Goal: Task Accomplishment & Management: Use online tool/utility

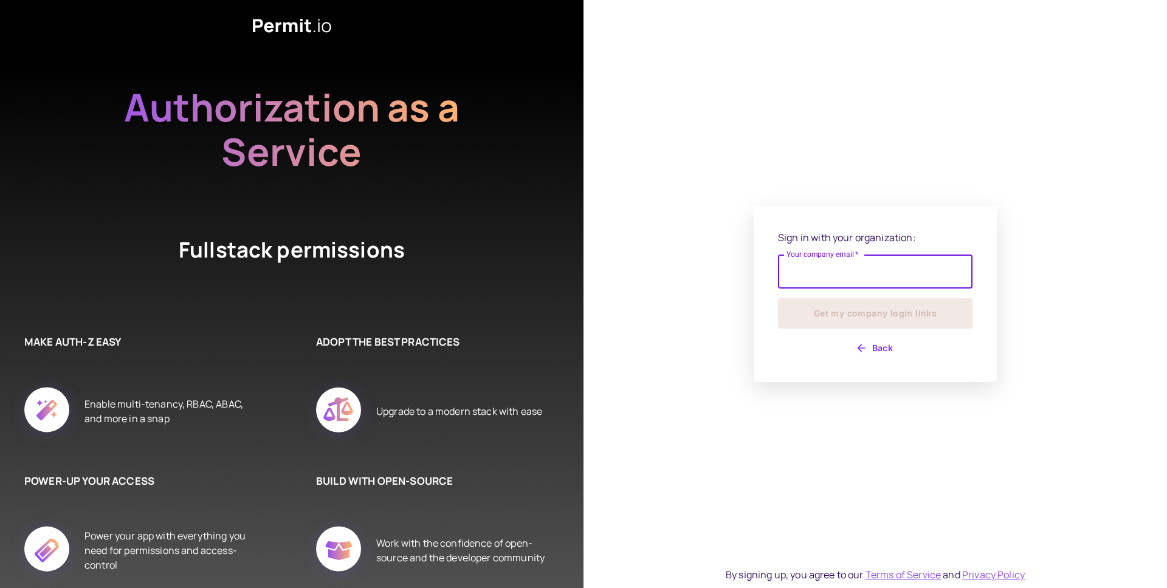
click at [827, 270] on input "Your company email   *" at bounding box center [875, 272] width 194 height 34
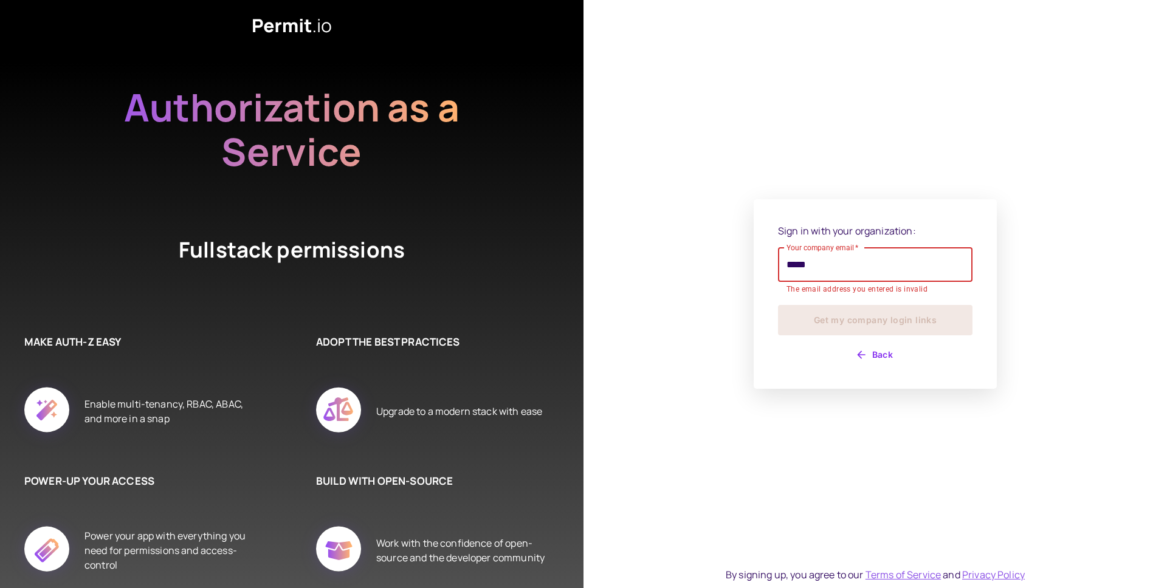
type input "**********"
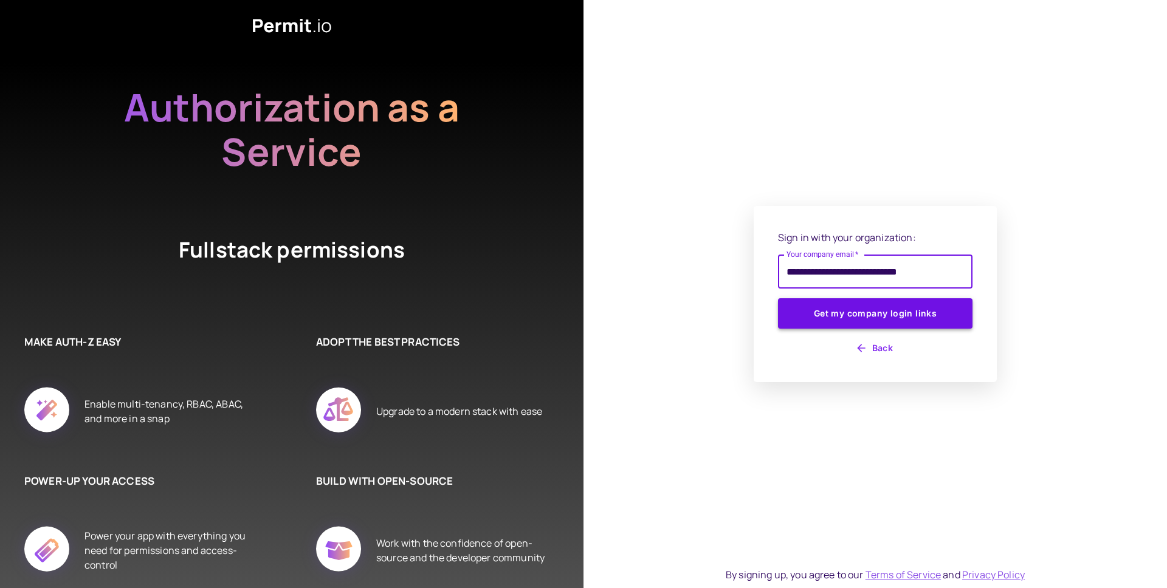
click at [808, 312] on button "Get my company login links" at bounding box center [875, 313] width 194 height 30
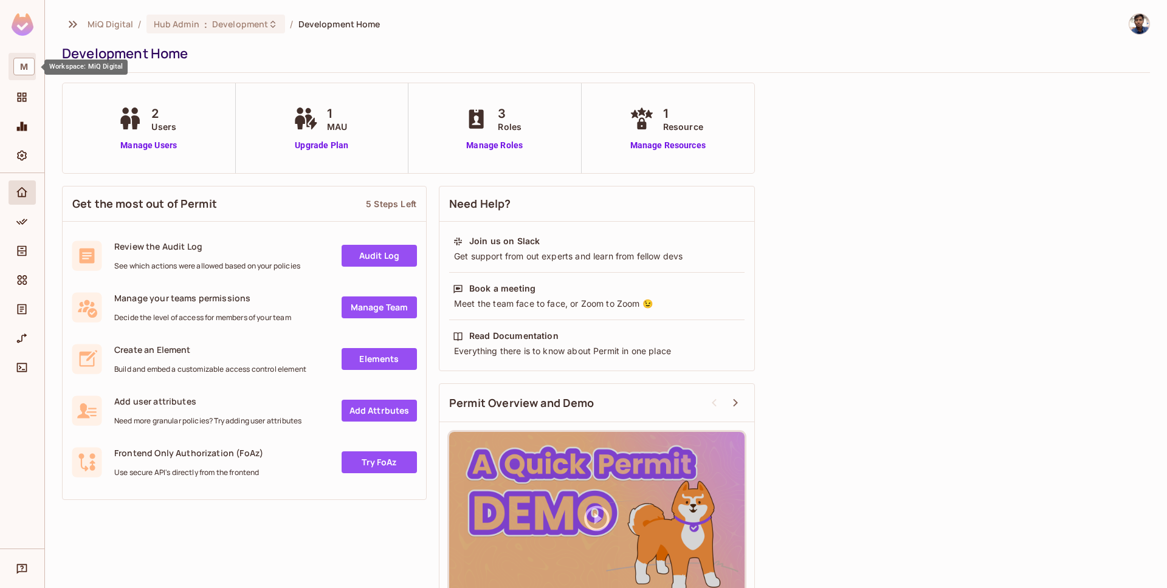
click at [22, 58] on span "M" at bounding box center [23, 67] width 21 height 18
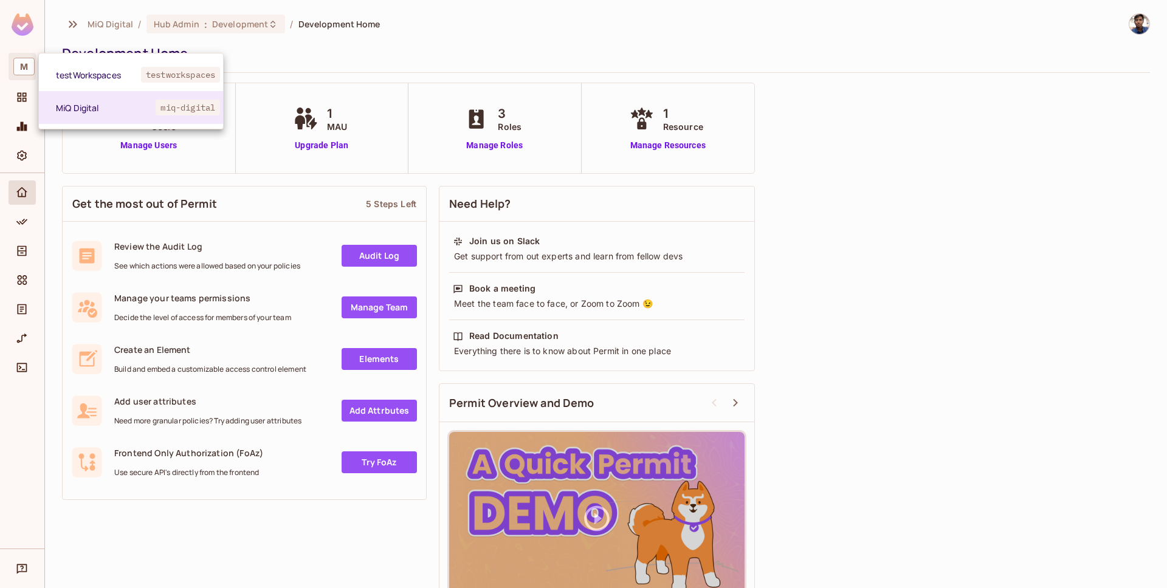
click at [19, 91] on div at bounding box center [583, 294] width 1167 height 588
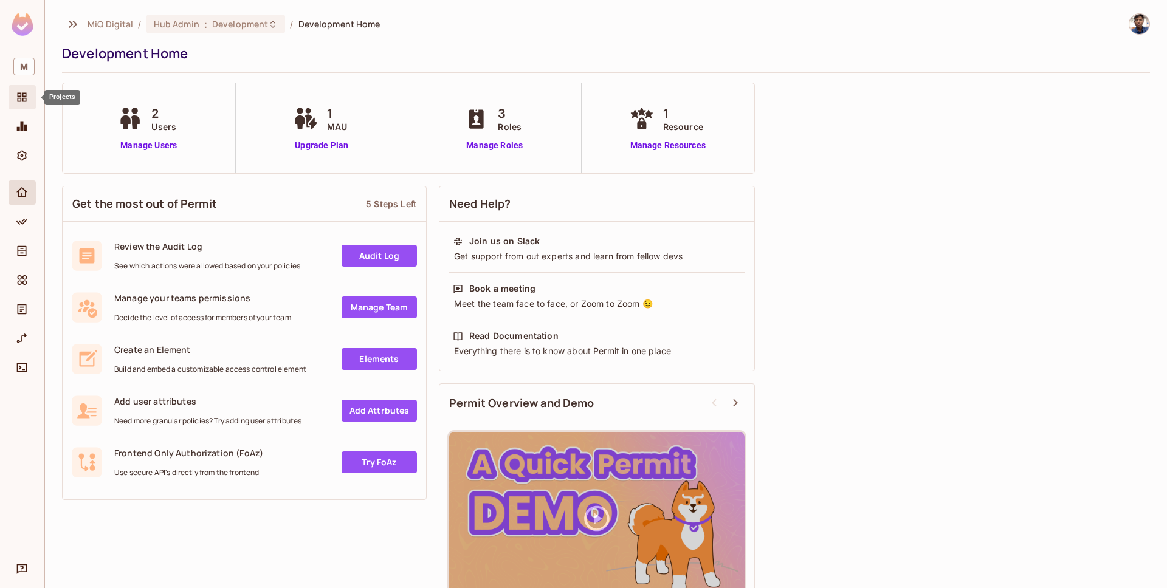
click at [20, 97] on icon "Projects" at bounding box center [22, 97] width 12 height 12
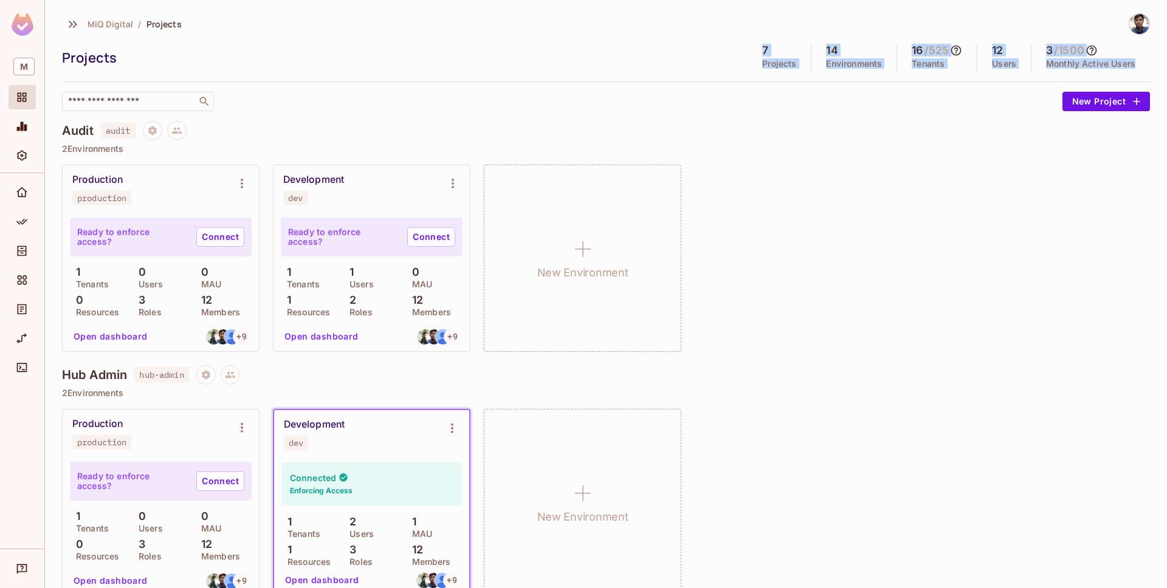
drag, startPoint x: 751, startPoint y: 49, endPoint x: 1143, endPoint y: 63, distance: 391.6
click at [1143, 63] on div "MiQ Digital / Projects Projects 7 Projects 14 Environments 16 / 525 Tenants 12 …" at bounding box center [606, 294] width 1122 height 588
click at [1139, 60] on div "3 / 1500 Monthly Active Users" at bounding box center [1090, 57] width 119 height 27
drag, startPoint x: 1136, startPoint y: 63, endPoint x: 638, endPoint y: 46, distance: 499.2
click at [638, 46] on div "Projects 7 Projects 14 Environments 16 / 525 Tenants 12 Users 3 / 1500 Monthly …" at bounding box center [606, 57] width 1088 height 27
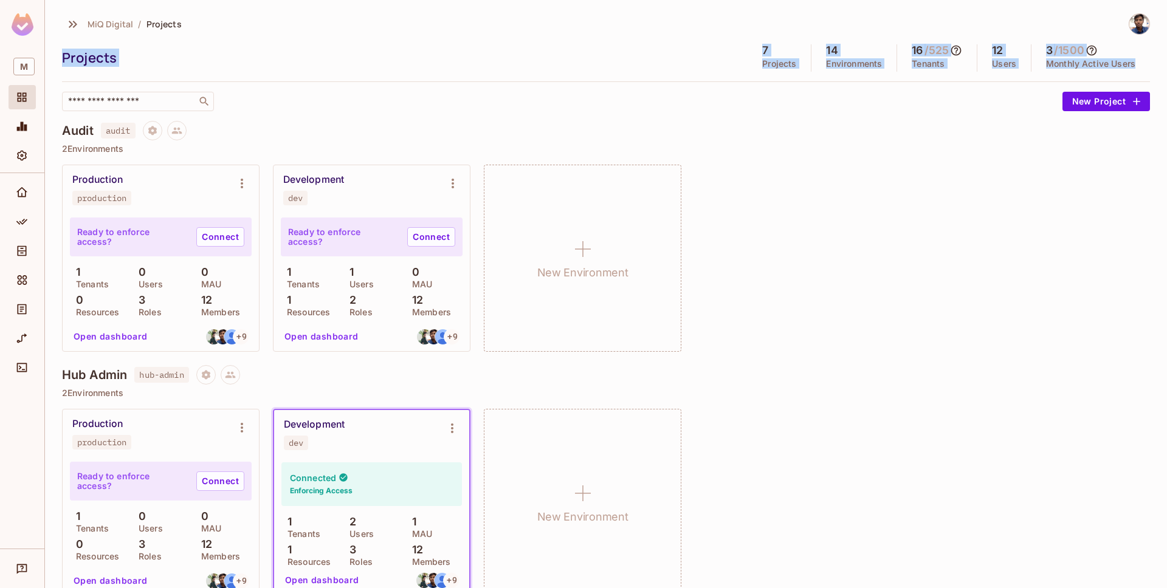
click at [638, 46] on div "Projects 7 Projects 14 Environments 16 / 525 Tenants 12 Users 3 / 1500 Monthly …" at bounding box center [606, 57] width 1088 height 27
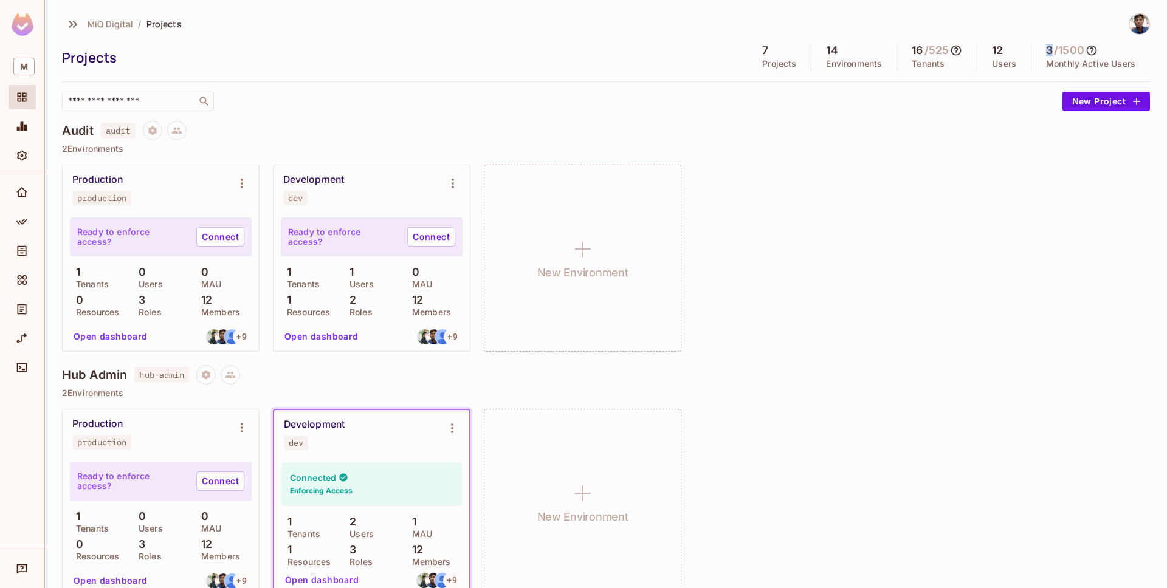
drag, startPoint x: 1043, startPoint y: 49, endPoint x: 1033, endPoint y: 49, distance: 10.3
click at [1033, 49] on div "3 / 1500 Monthly Active Users" at bounding box center [1090, 57] width 119 height 27
drag, startPoint x: 910, startPoint y: 50, endPoint x: 884, endPoint y: 47, distance: 26.4
click at [884, 47] on div "7 Projects 14 Environments 16 / 525 Tenants 12 Users 3 / 1500 Monthly Active Us…" at bounding box center [949, 57] width 402 height 27
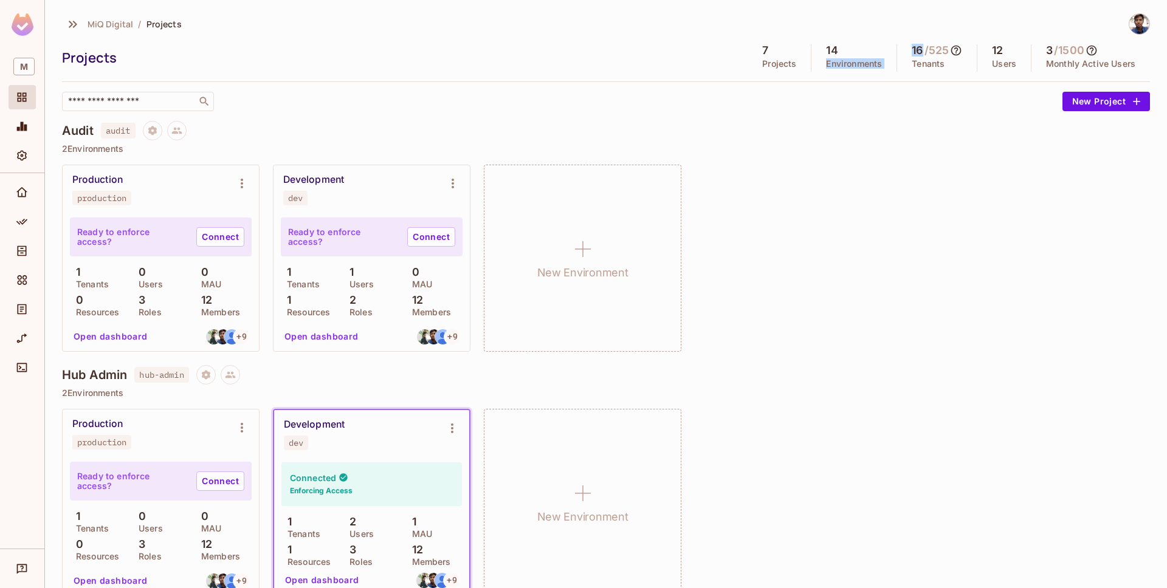
click at [884, 47] on div "14 Environments" at bounding box center [854, 57] width 86 height 27
drag, startPoint x: 868, startPoint y: 61, endPoint x: 675, endPoint y: 50, distance: 194.2
click at [675, 50] on div "Projects 7 Projects 14 Environments 16 / 525 Tenants 12 Users 3 / 1500 Monthly …" at bounding box center [606, 57] width 1088 height 27
click at [675, 50] on div "Projects" at bounding box center [401, 58] width 679 height 18
click at [19, 117] on div "Monitoring" at bounding box center [22, 126] width 27 height 24
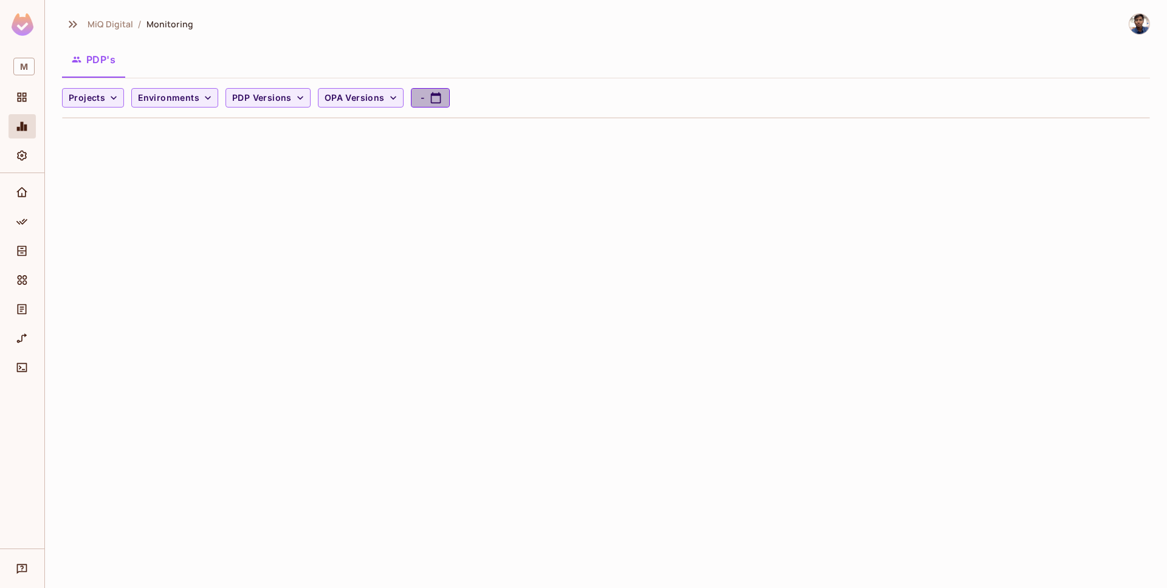
click at [411, 98] on button "-" at bounding box center [430, 97] width 39 height 19
select select "*"
select select "****"
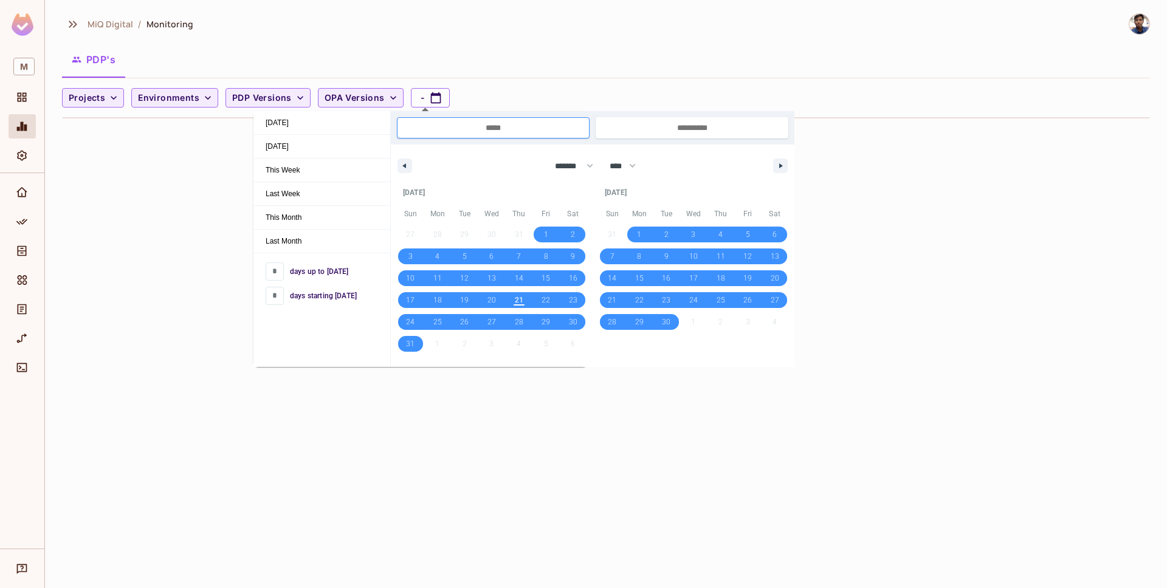
click at [142, 168] on div "MiQ Digital / Monitoring PDP's Projects Environments PDP Versions OPA Versions -" at bounding box center [606, 294] width 1122 height 588
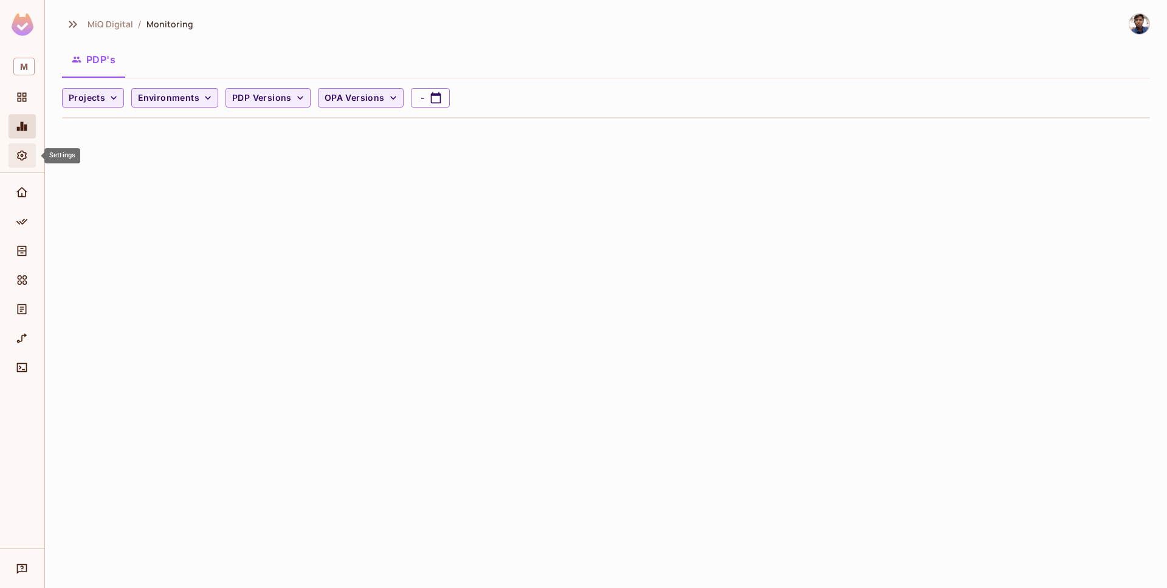
click at [18, 155] on icon "Settings" at bounding box center [22, 156] width 10 height 10
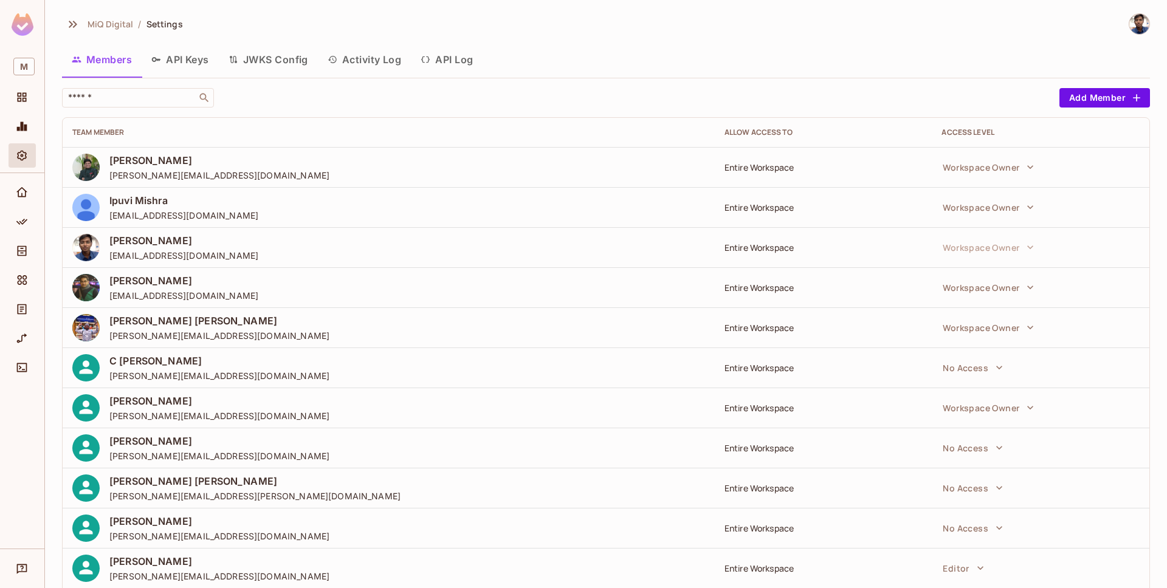
click at [277, 57] on button "JWKS Config" at bounding box center [268, 59] width 99 height 30
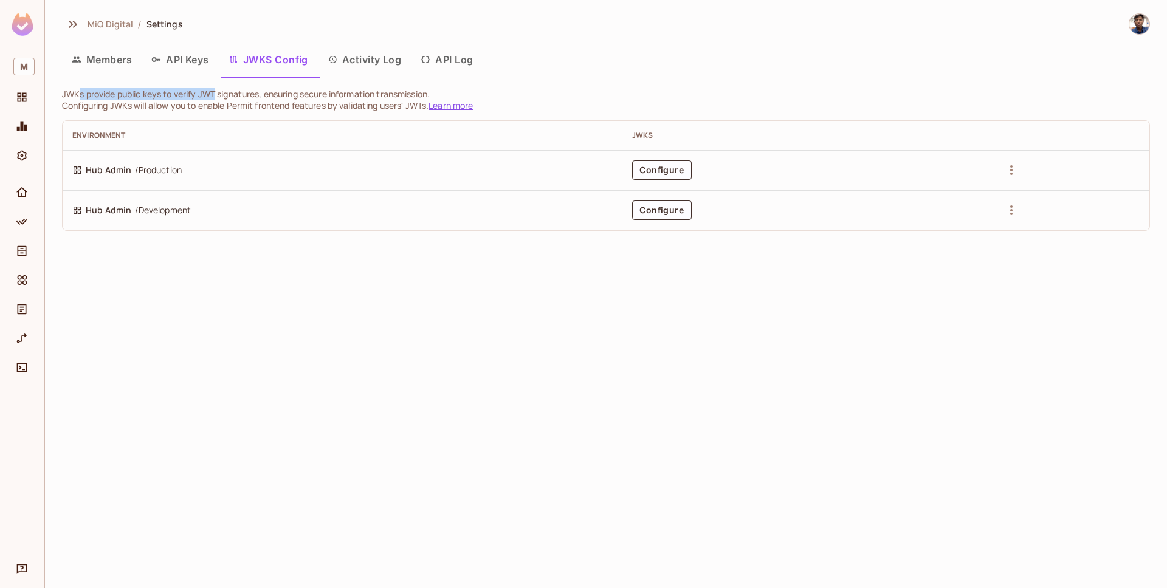
drag, startPoint x: 80, startPoint y: 95, endPoint x: 215, endPoint y: 97, distance: 134.3
click at [215, 97] on p "JWKs provide public keys to verify JWT signatures, ensuring secure information …" at bounding box center [606, 94] width 1088 height 12
drag, startPoint x: 313, startPoint y: 97, endPoint x: 225, endPoint y: 94, distance: 88.2
click at [225, 94] on p "JWKs provide public keys to verify JWT signatures, ensuring secure information …" at bounding box center [606, 94] width 1088 height 12
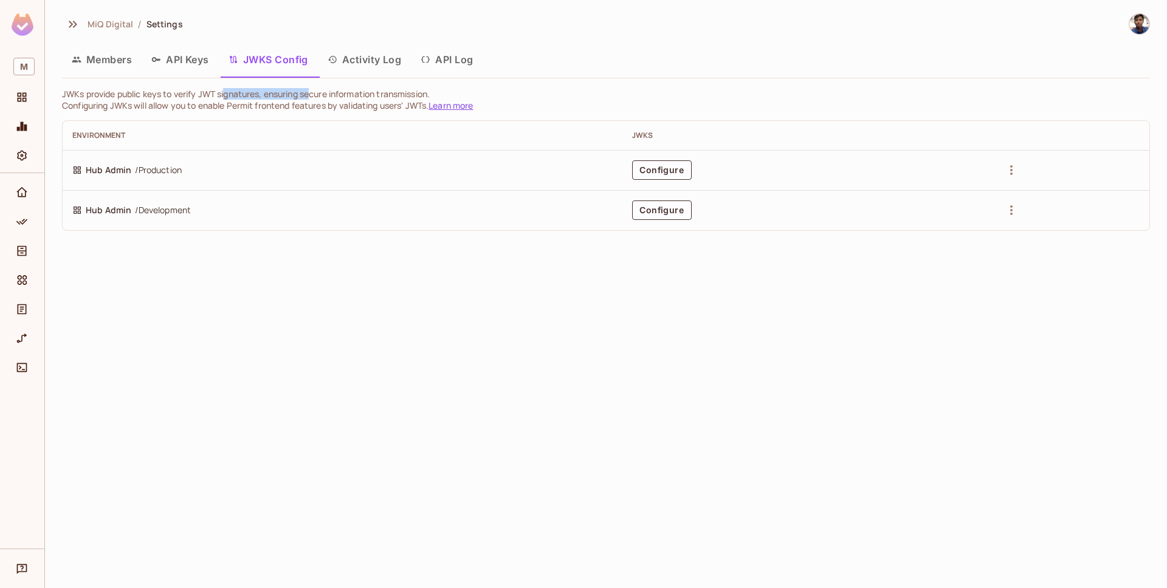
click at [225, 94] on p "JWKs provide public keys to verify JWT signatures, ensuring secure information …" at bounding box center [606, 94] width 1088 height 12
click at [451, 64] on button "API Log" at bounding box center [447, 59] width 72 height 30
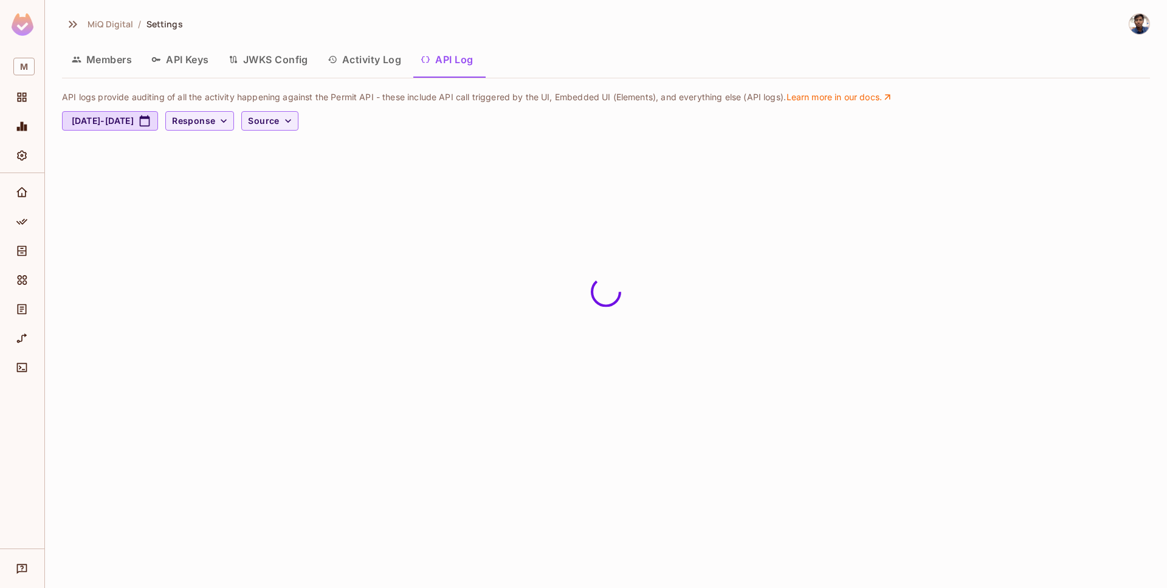
click at [373, 60] on button "Activity Log" at bounding box center [365, 59] width 94 height 30
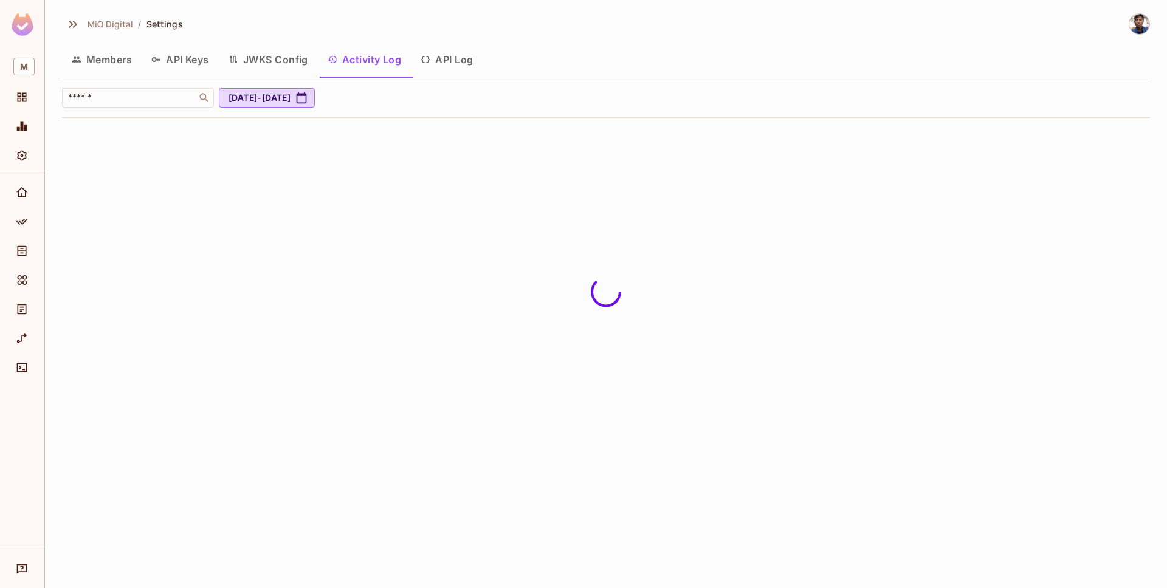
click at [108, 63] on button "Members" at bounding box center [102, 59] width 80 height 30
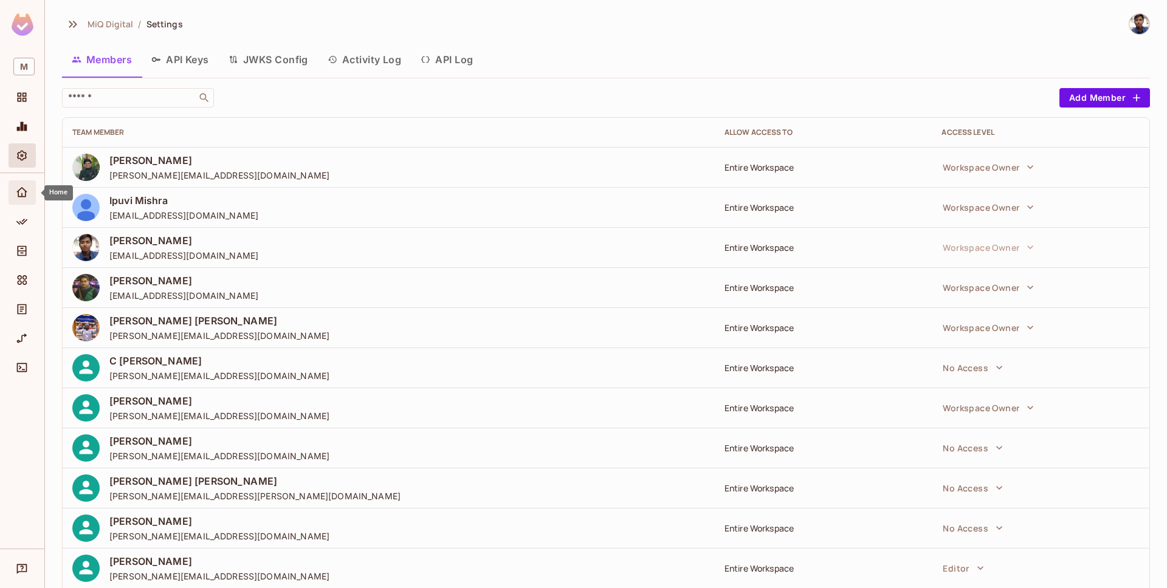
click at [25, 193] on icon "Home" at bounding box center [21, 192] width 11 height 10
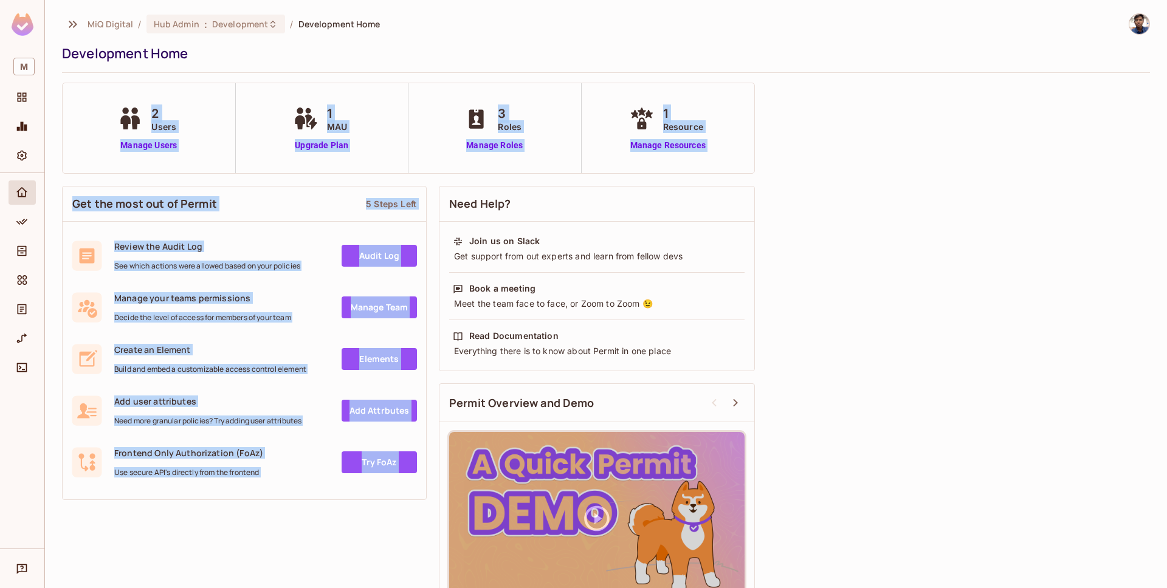
drag, startPoint x: 109, startPoint y: 103, endPoint x: 805, endPoint y: 136, distance: 697.2
click at [805, 136] on div "MiQ Digital / Hub Admin : Development / Development Home Development Home 2 Use…" at bounding box center [606, 319] width 1088 height 612
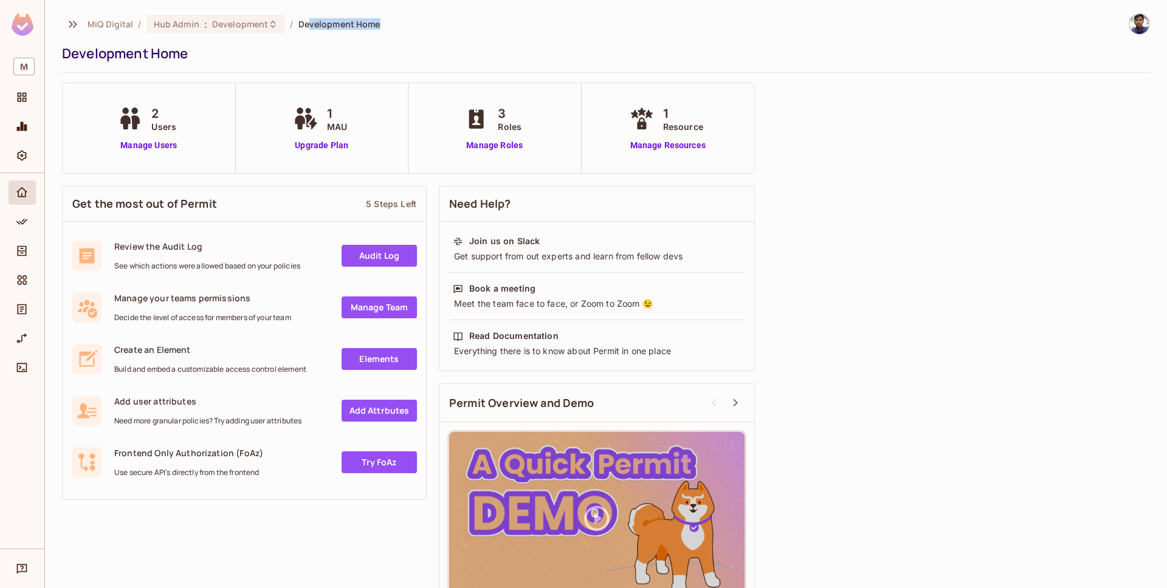
drag, startPoint x: 385, startPoint y: 24, endPoint x: 306, endPoint y: 22, distance: 79.0
click at [306, 22] on div "MiQ Digital / Hub Admin : Development / Development Home" at bounding box center [606, 23] width 1088 height 21
click at [306, 22] on span "Development Home" at bounding box center [339, 24] width 82 height 12
drag, startPoint x: 295, startPoint y: 24, endPoint x: 415, endPoint y: 30, distance: 119.9
click at [415, 30] on div "MiQ Digital / Hub Admin : Development / Development Home" at bounding box center [606, 23] width 1088 height 21
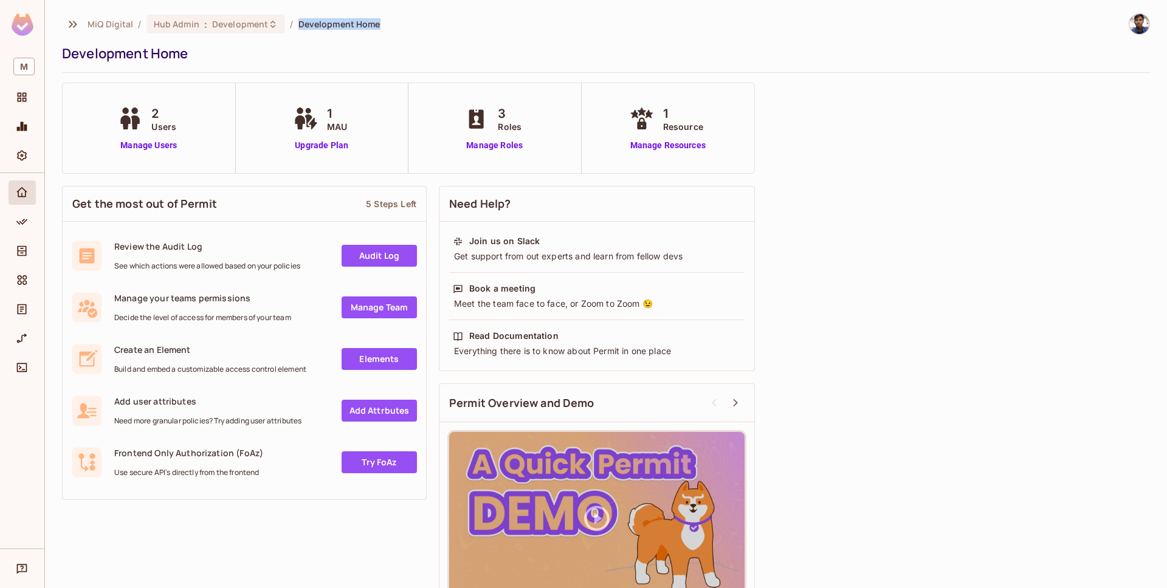
click at [415, 30] on div "MiQ Digital / Hub Admin : Development / Development Home" at bounding box center [606, 23] width 1088 height 21
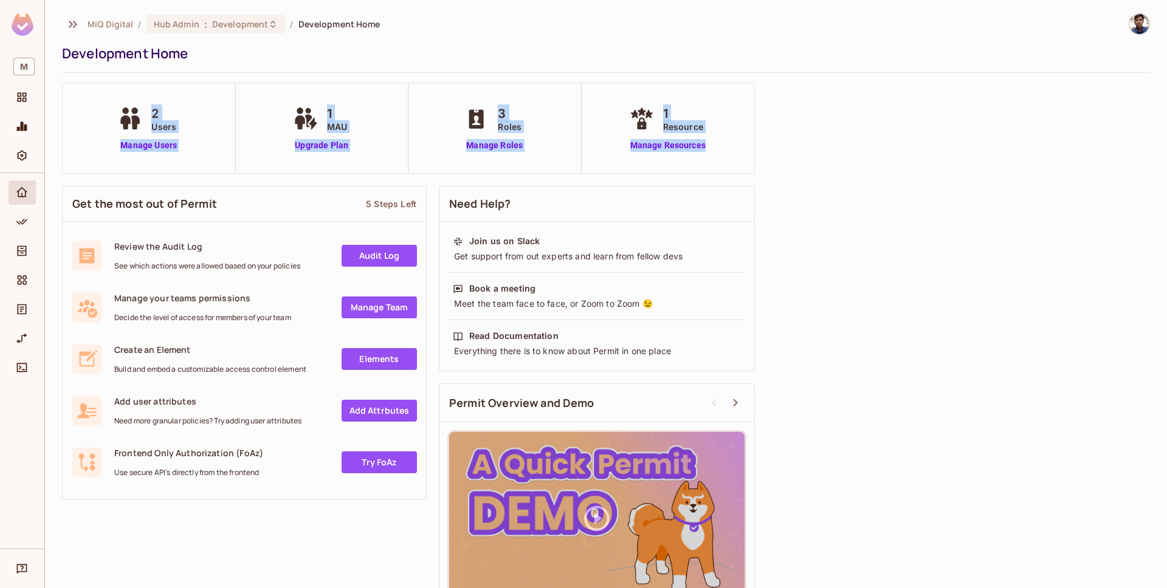
drag, startPoint x: 726, startPoint y: 148, endPoint x: 151, endPoint y: 95, distance: 578.0
click at [151, 95] on div "2 Users Manage Users 1 MAU Upgrade Plan 3 Roles Manage Roles 1 Resource Manage …" at bounding box center [408, 128] width 693 height 91
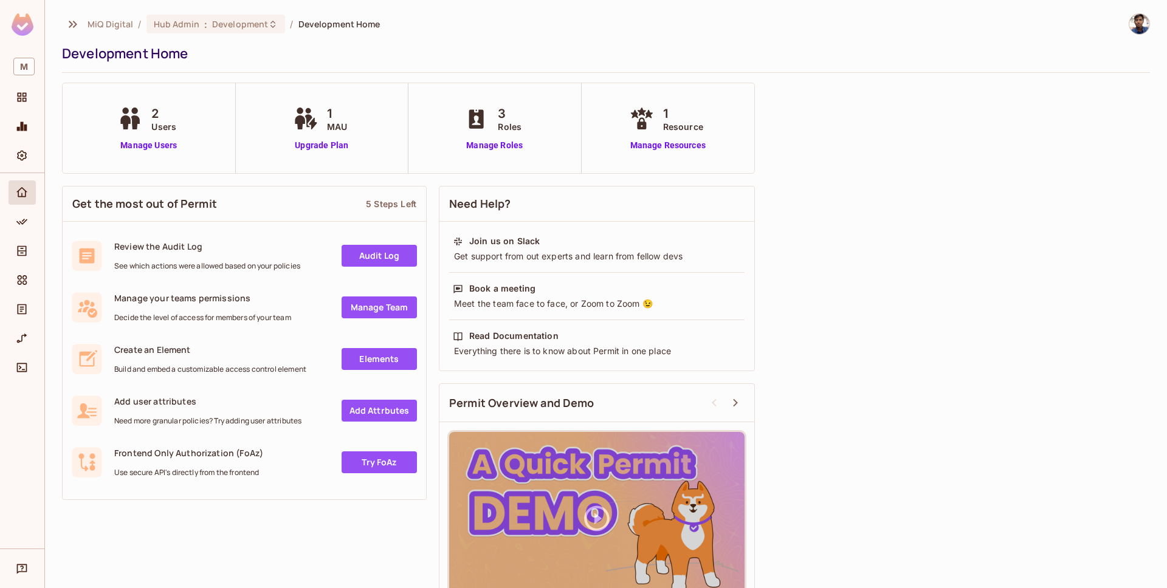
drag, startPoint x: 150, startPoint y: 95, endPoint x: 143, endPoint y: 97, distance: 7.5
click at [150, 96] on div "2 Users Manage Users" at bounding box center [149, 128] width 173 height 90
click at [163, 47] on div "Development Home" at bounding box center [603, 53] width 1082 height 18
click at [21, 128] on icon "Monitoring" at bounding box center [22, 126] width 10 height 9
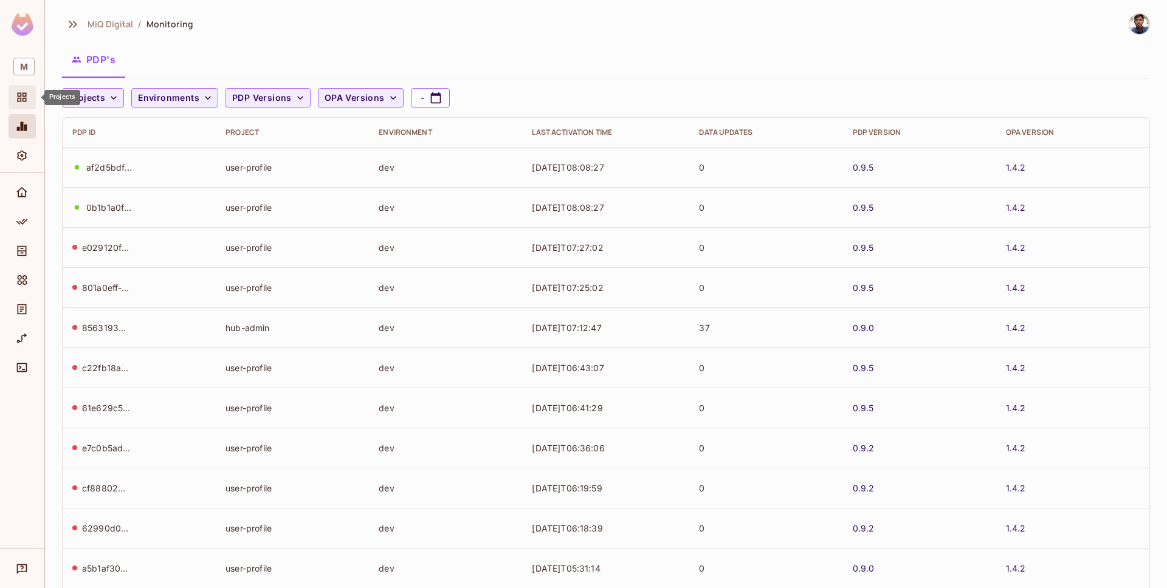
click at [24, 96] on icon "Projects" at bounding box center [22, 97] width 9 height 9
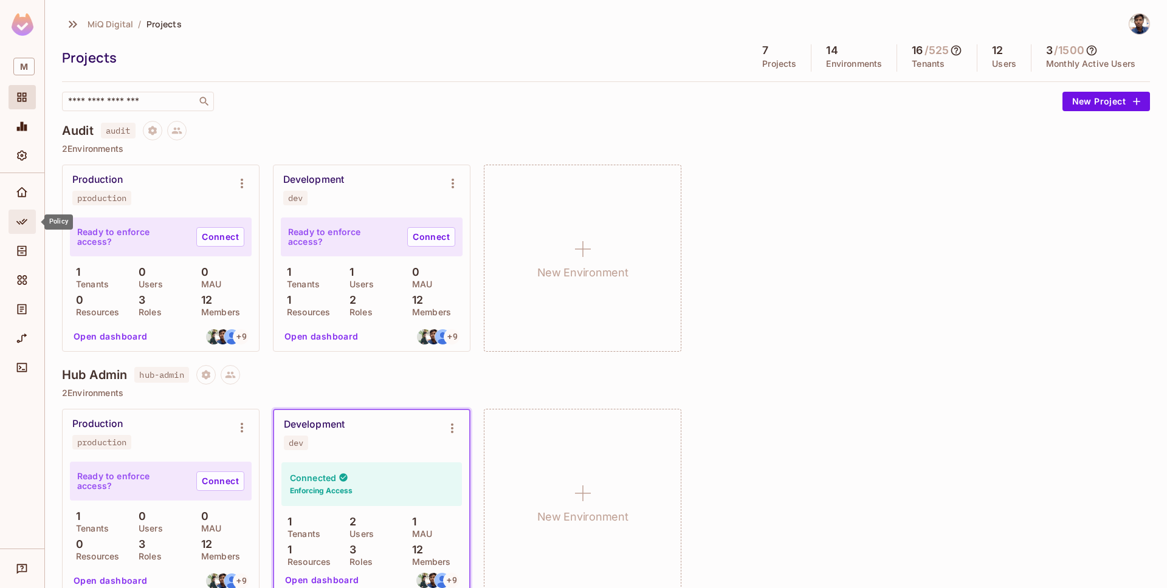
click at [25, 221] on icon "Policy" at bounding box center [22, 222] width 12 height 12
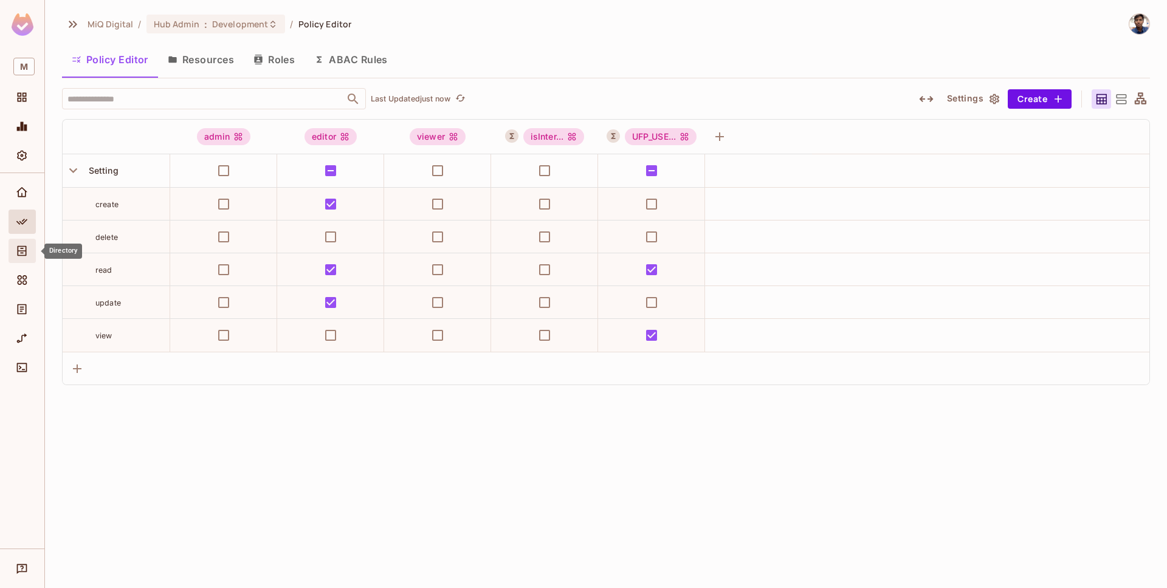
click at [21, 255] on icon "Directory" at bounding box center [22, 251] width 9 height 10
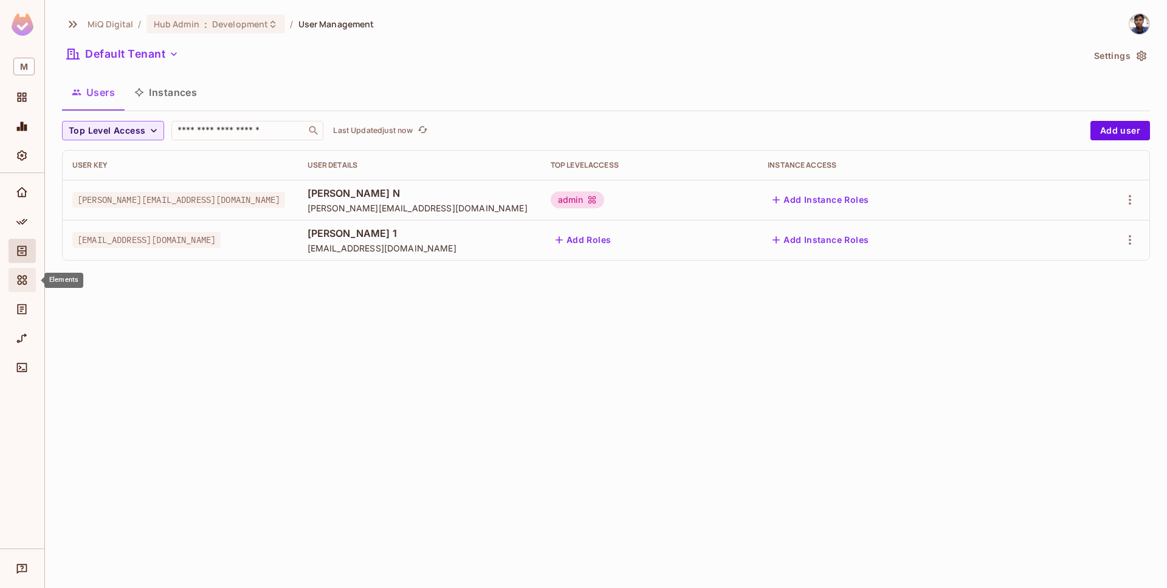
click at [27, 280] on icon "Elements" at bounding box center [22, 280] width 12 height 12
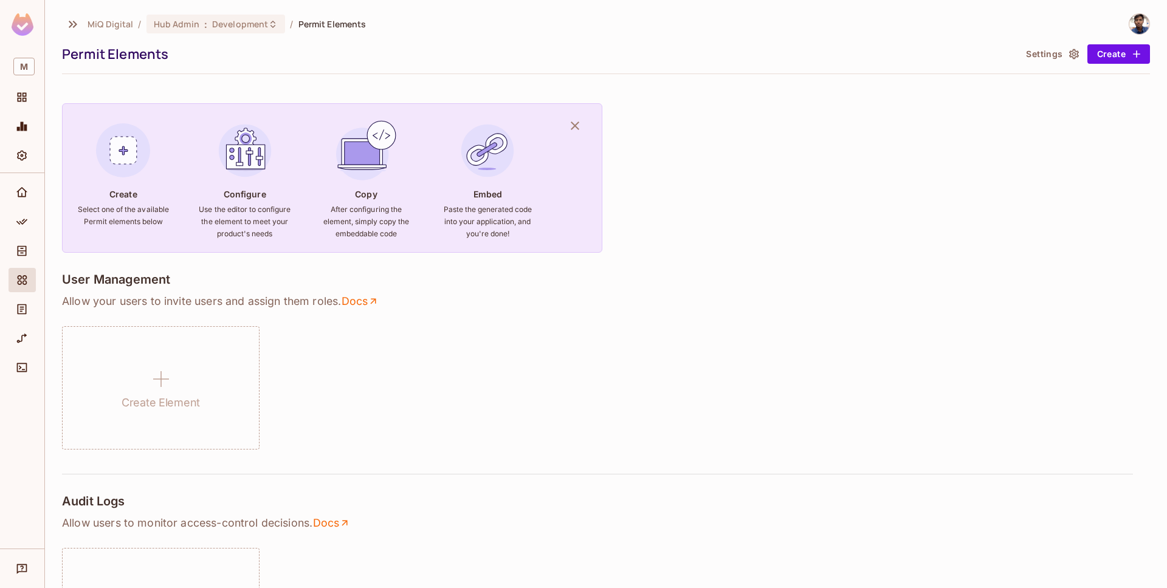
click at [560, 246] on div "Create Select one of the available Permit elements below Configure Use the edit…" at bounding box center [332, 178] width 540 height 150
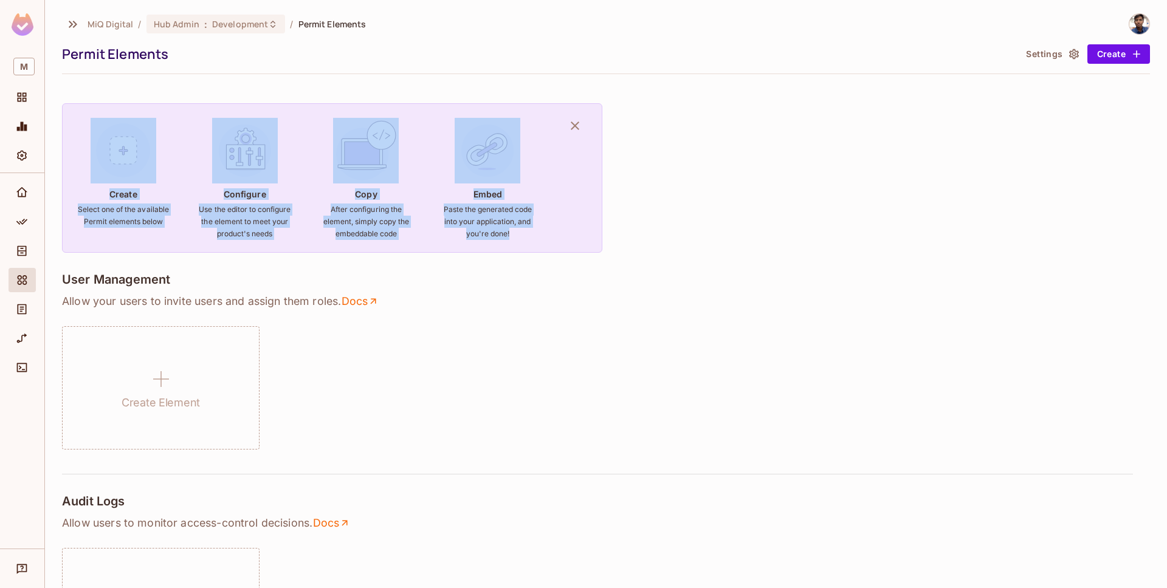
drag, startPoint x: 514, startPoint y: 235, endPoint x: 100, endPoint y: 123, distance: 428.1
click at [100, 123] on div "Create Select one of the available Permit elements below Configure Use the edit…" at bounding box center [332, 178] width 540 height 150
click at [100, 123] on img at bounding box center [124, 151] width 66 height 66
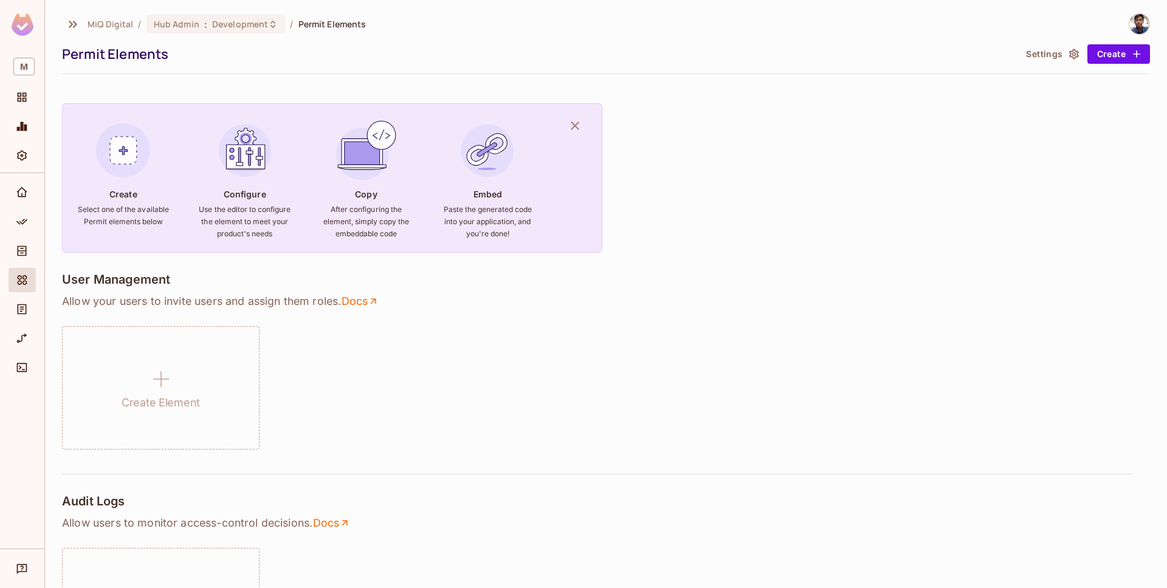
click at [67, 74] on div at bounding box center [606, 74] width 1088 height 1
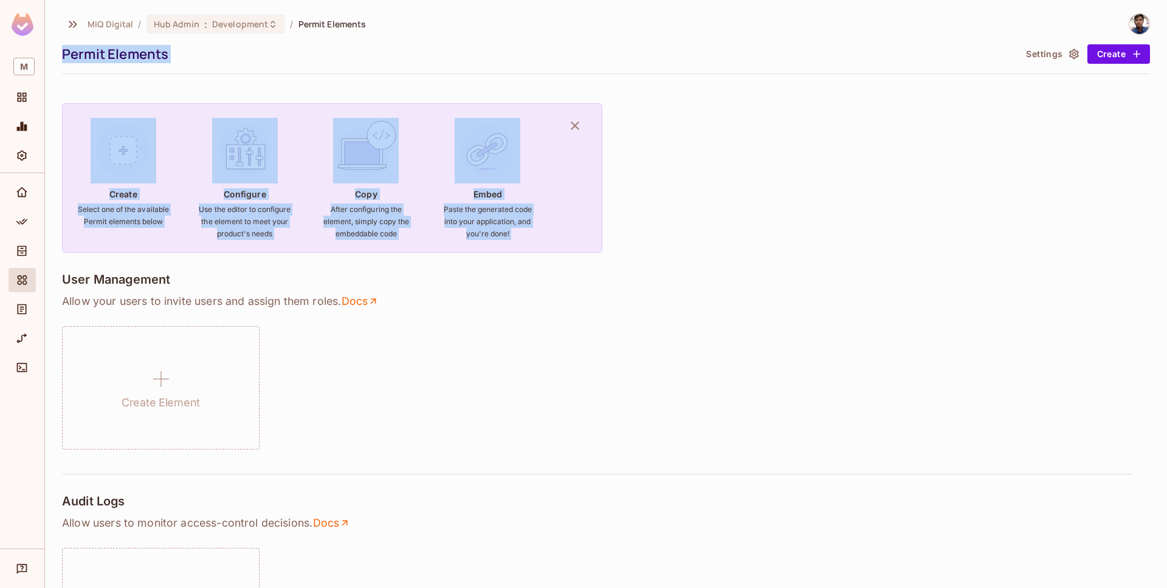
drag, startPoint x: 58, startPoint y: 52, endPoint x: 607, endPoint y: 271, distance: 590.5
click at [607, 271] on div "MiQ Digital / Hub Admin : Development / Permit Elements Permit Elements Setting…" at bounding box center [606, 294] width 1122 height 588
click at [559, 232] on div "Create Select one of the available Permit elements below Configure Use the edit…" at bounding box center [332, 178] width 540 height 150
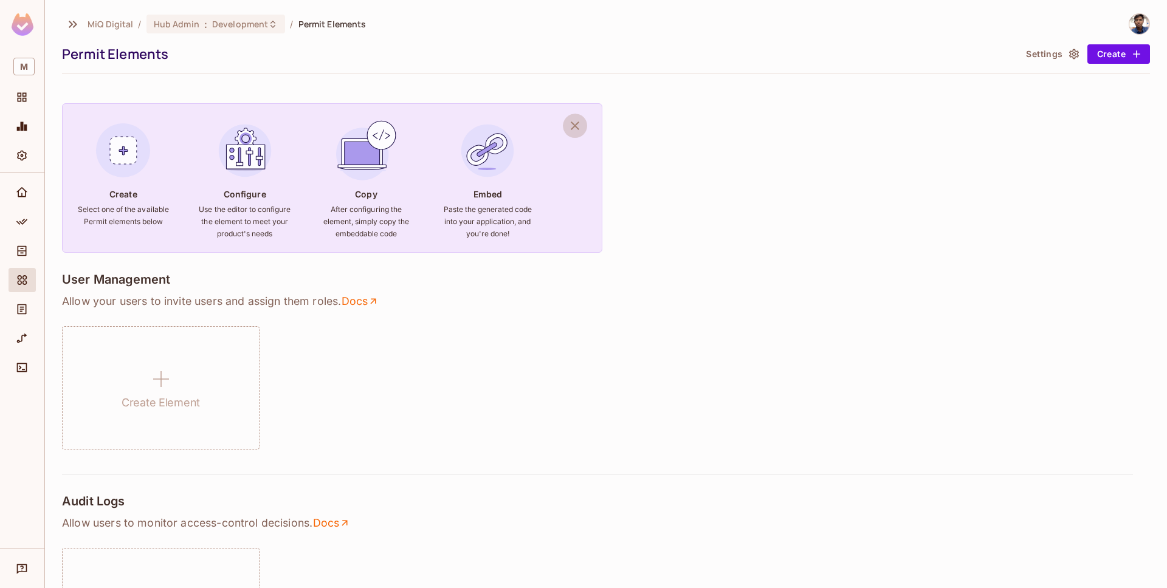
click at [580, 119] on icon "button" at bounding box center [575, 126] width 15 height 15
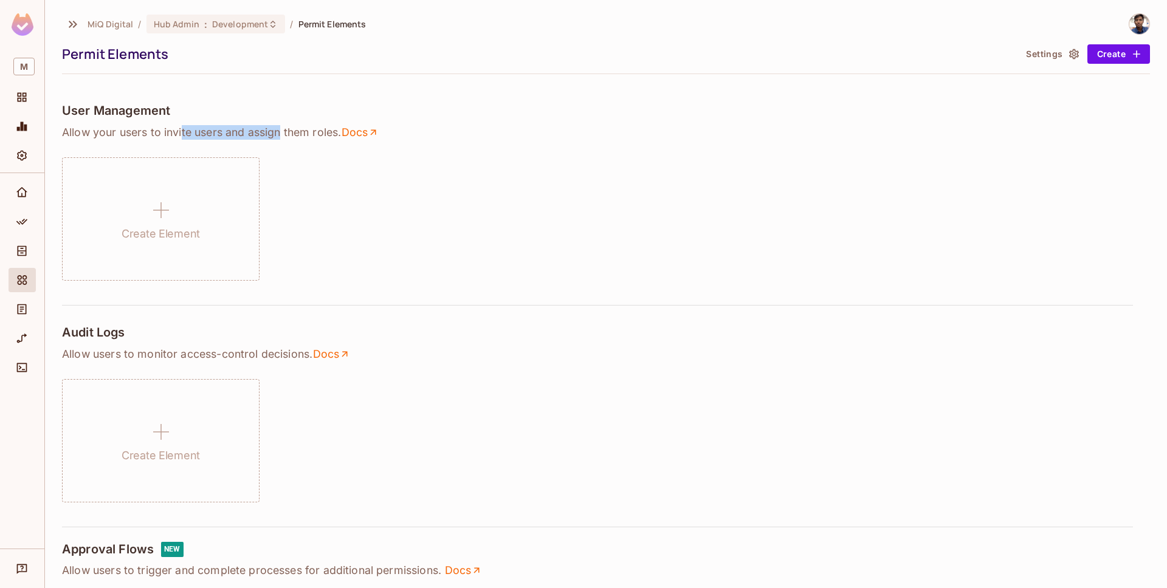
drag, startPoint x: 283, startPoint y: 132, endPoint x: 183, endPoint y: 127, distance: 100.4
click at [183, 127] on p "Allow your users to invite users and assign them roles . Docs" at bounding box center [606, 132] width 1088 height 15
drag, startPoint x: 141, startPoint y: 109, endPoint x: 103, endPoint y: 108, distance: 37.7
click at [103, 108] on h4 "User Management" at bounding box center [116, 110] width 108 height 15
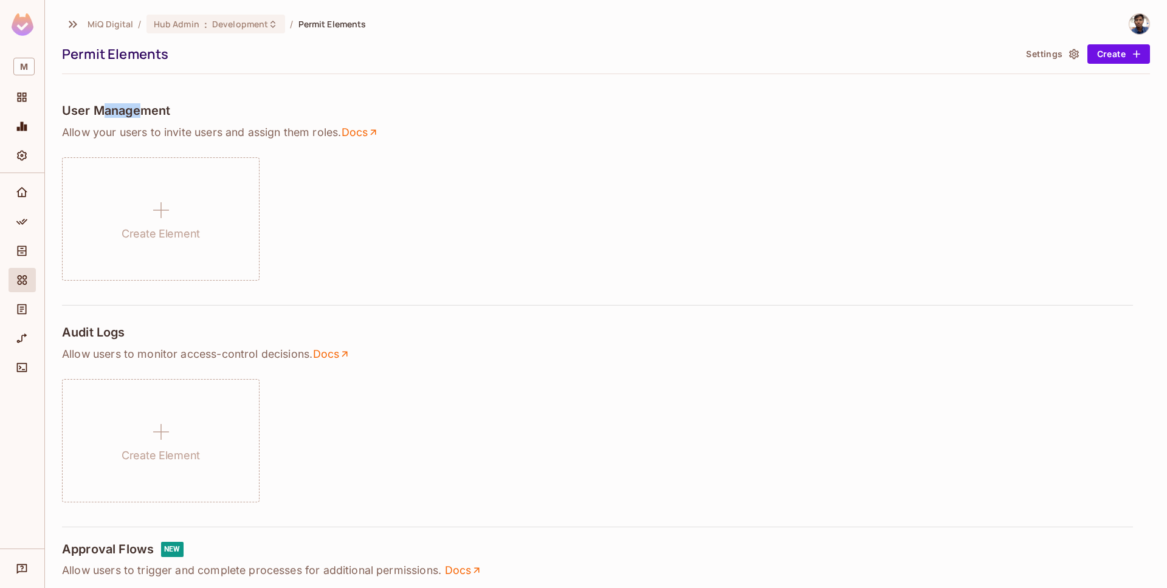
click at [103, 108] on h4 "User Management" at bounding box center [116, 110] width 108 height 15
click at [324, 130] on p "Allow your users to invite users and assign them roles . Docs" at bounding box center [606, 132] width 1088 height 15
drag, startPoint x: 326, startPoint y: 131, endPoint x: 51, endPoint y: 102, distance: 276.2
click at [51, 102] on div "MiQ Digital / Hub Admin : Development / Permit Elements Permit Elements Setting…" at bounding box center [606, 294] width 1122 height 588
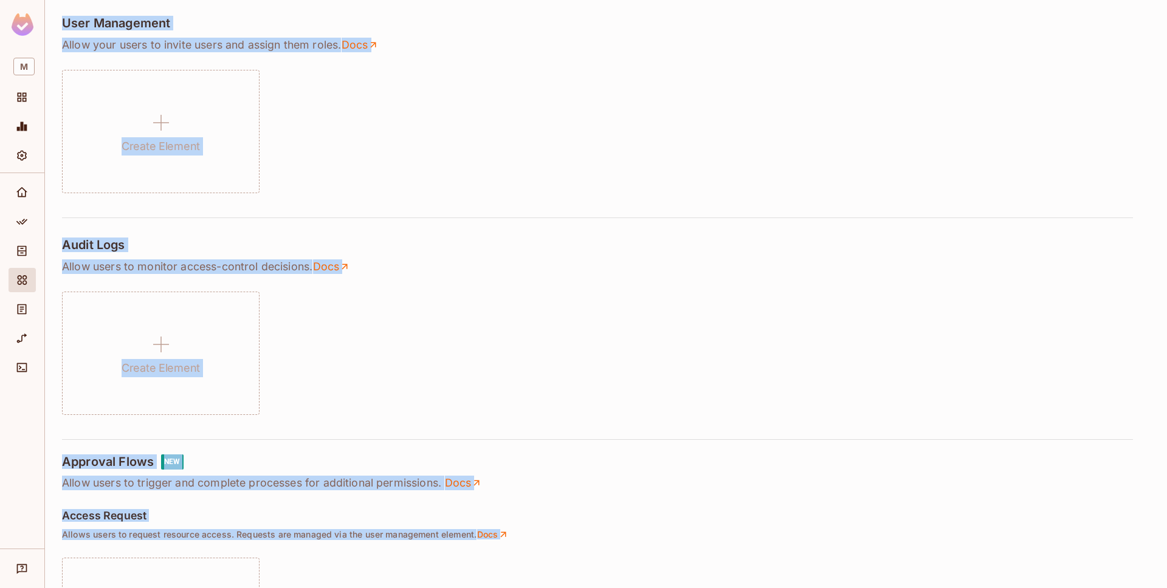
scroll to position [106, 0]
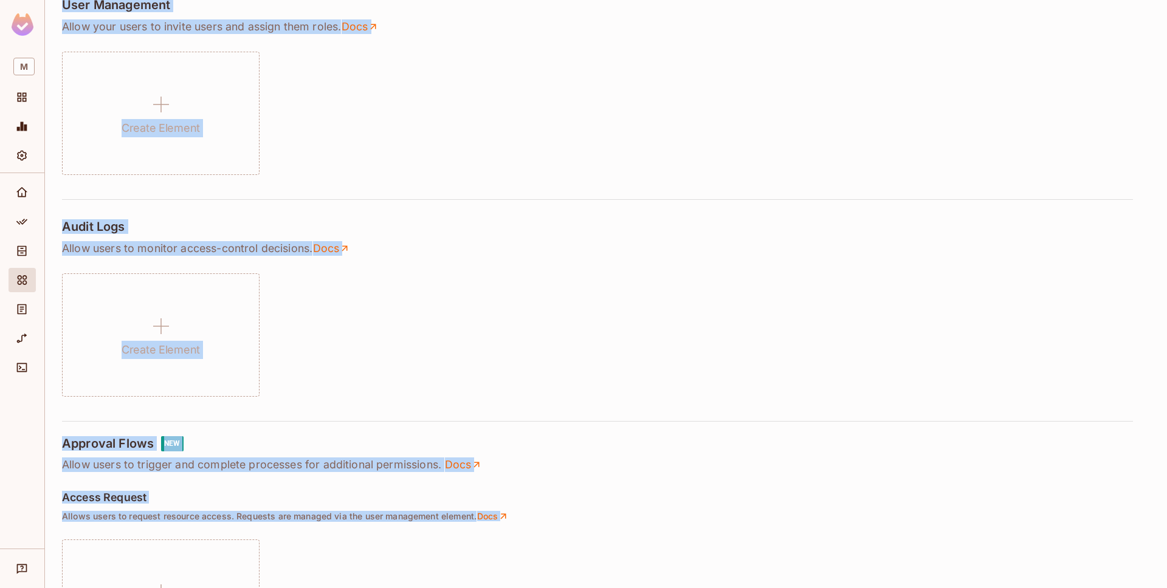
drag, startPoint x: 55, startPoint y: 22, endPoint x: 520, endPoint y: 526, distance: 685.1
click at [520, 526] on div "MiQ Digital / Hub Admin : Development / Permit Elements Permit Elements Setting…" at bounding box center [606, 294] width 1122 height 588
click at [537, 521] on p "Allows users to request resource access. Requests are managed via the user mana…" at bounding box center [606, 516] width 1088 height 11
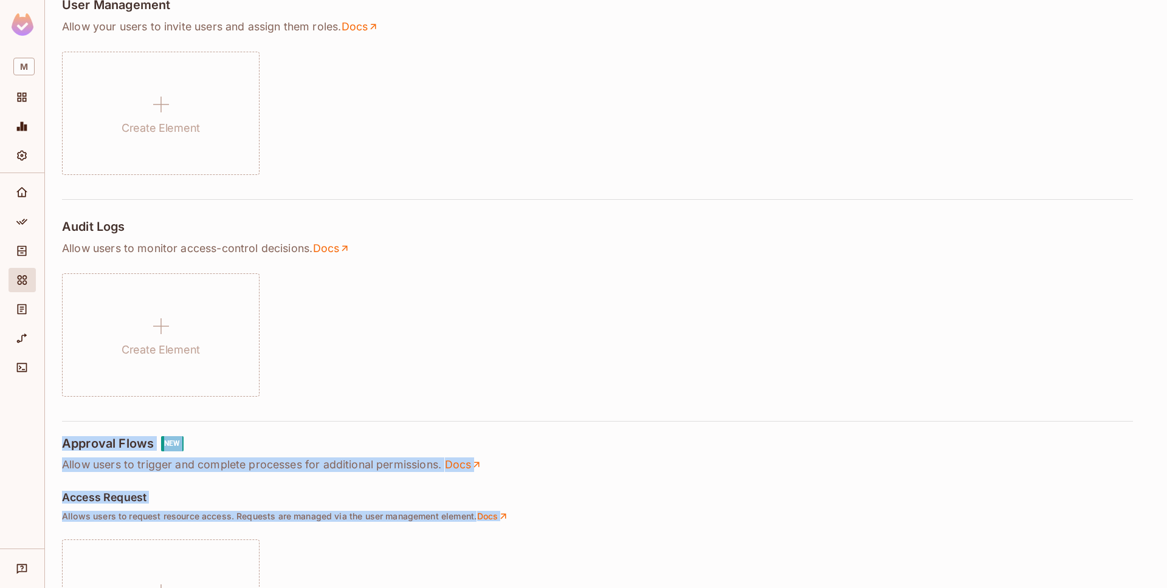
drag, startPoint x: 562, startPoint y: 523, endPoint x: 69, endPoint y: 430, distance: 501.1
click at [69, 430] on div "User Management Allow your users to invite users and assign them roles . Docs C…" at bounding box center [606, 528] width 1088 height 1101
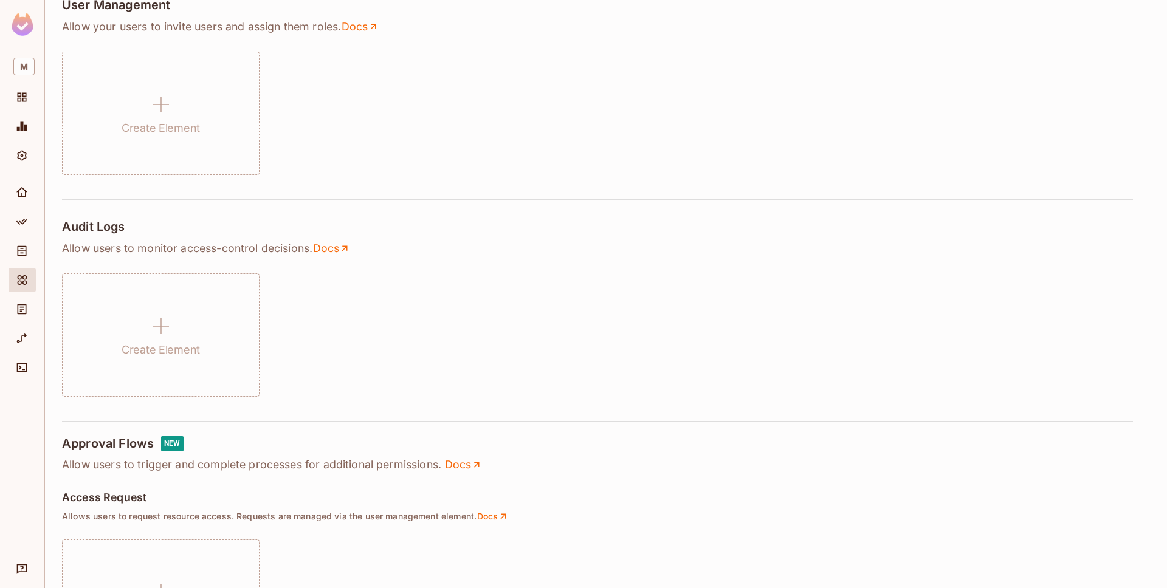
click at [69, 419] on div "Audit Logs Allow users to monitor access-control decisions . Docs Create Element" at bounding box center [606, 320] width 1088 height 202
drag, startPoint x: 60, startPoint y: 222, endPoint x: 418, endPoint y: 265, distance: 360.5
click at [418, 265] on div "MiQ Digital / Hub Admin : Development / Permit Elements Permit Elements Setting…" at bounding box center [606, 294] width 1122 height 588
click at [418, 265] on div "Audit Logs Allow users to monitor access-control decisions . Docs Create Element" at bounding box center [606, 307] width 1088 height 177
click at [24, 64] on span "M" at bounding box center [23, 67] width 21 height 18
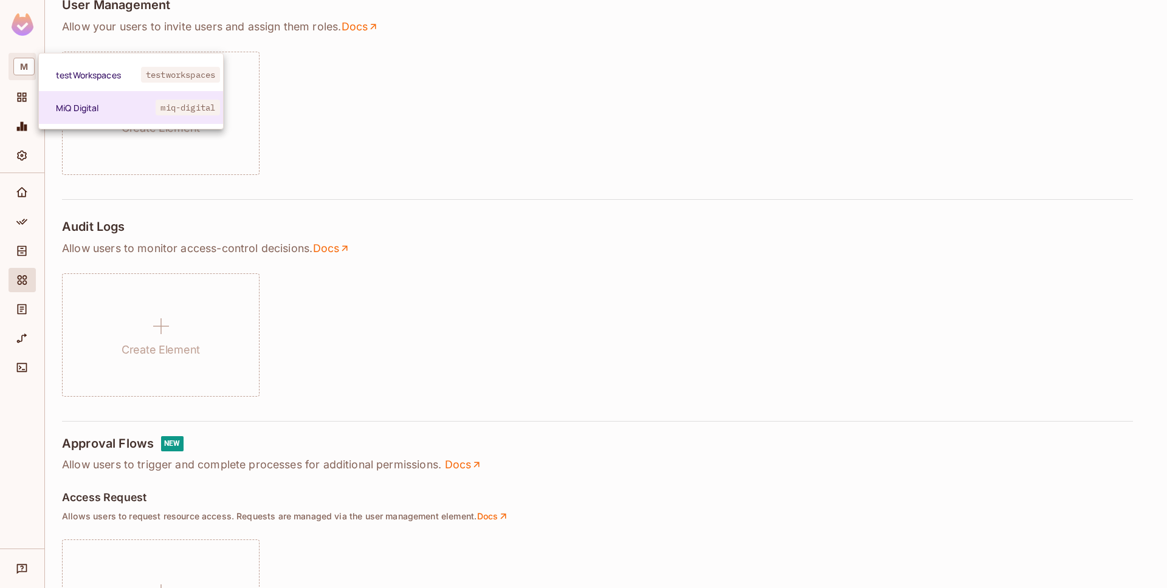
click at [29, 106] on div at bounding box center [583, 294] width 1167 height 588
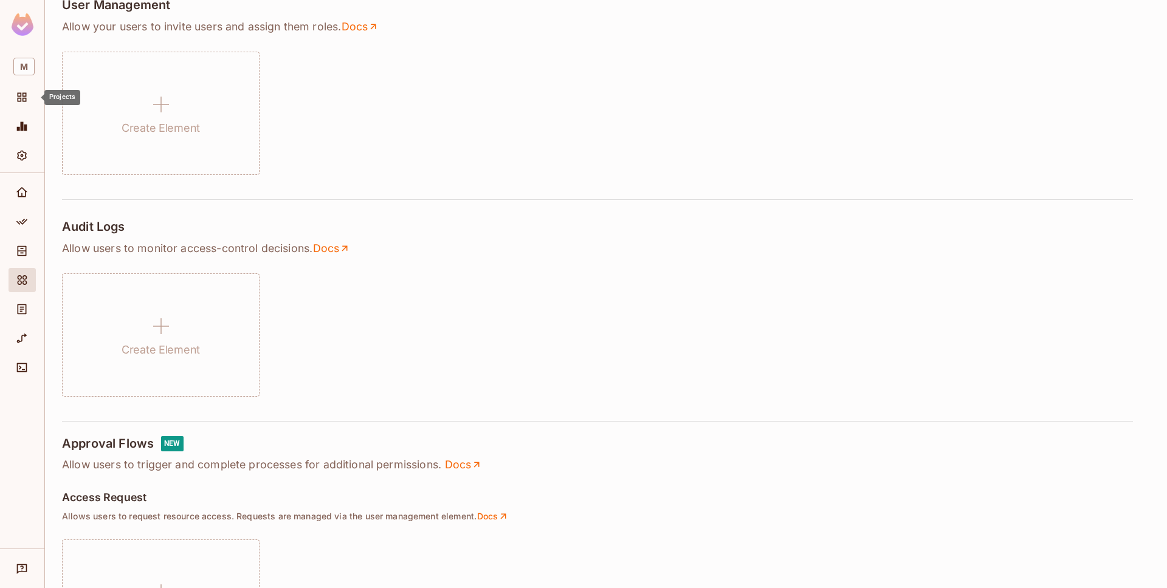
click at [22, 96] on icon "Projects" at bounding box center [22, 97] width 12 height 12
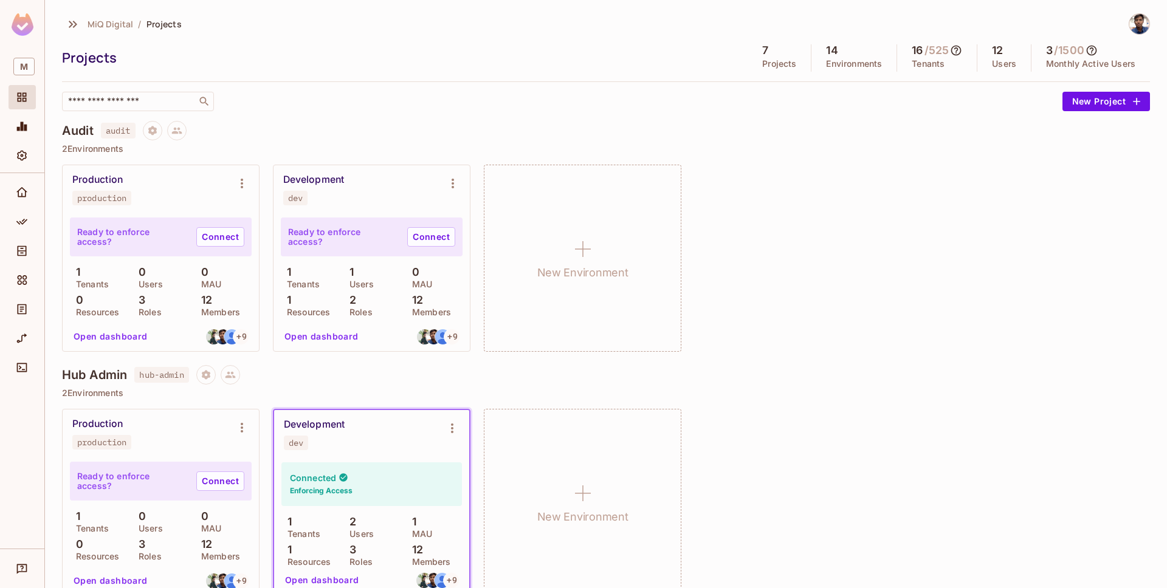
click at [458, 179] on icon "Environment settings" at bounding box center [452, 183] width 15 height 15
click at [462, 118] on div at bounding box center [583, 294] width 1167 height 588
